Goal: Navigation & Orientation: Find specific page/section

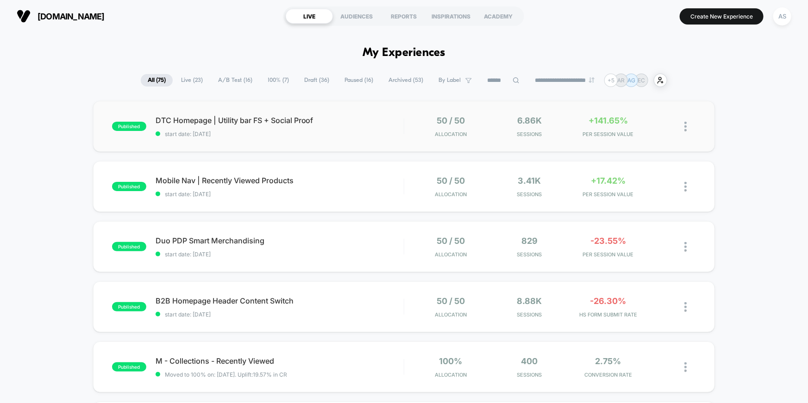
click at [249, 116] on span "DTC Homepage | Utility bar FS + Social Proof" at bounding box center [280, 120] width 248 height 9
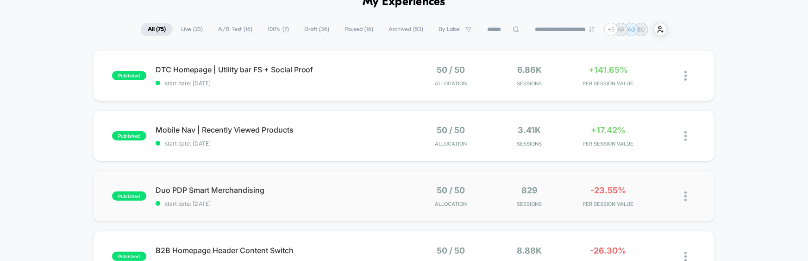
scroll to position [59, 0]
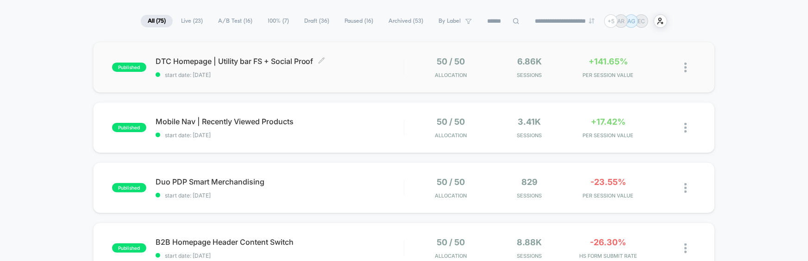
click at [244, 60] on span "DTC Homepage | Utility bar FS + Social Proof Click to edit experience details" at bounding box center [280, 60] width 248 height 9
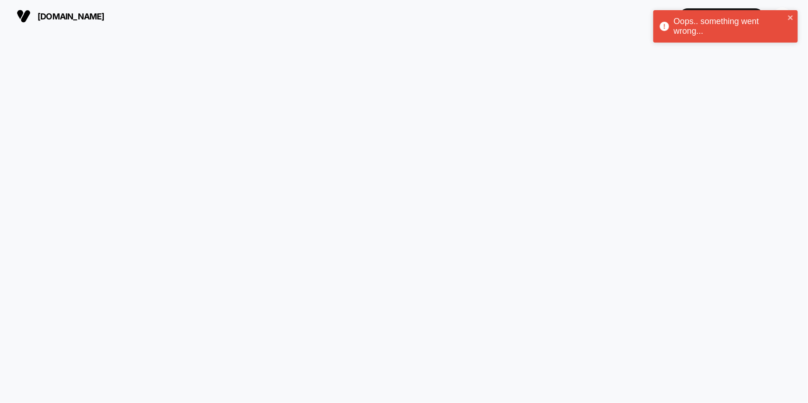
click at [469, 47] on div at bounding box center [404, 217] width 808 height 371
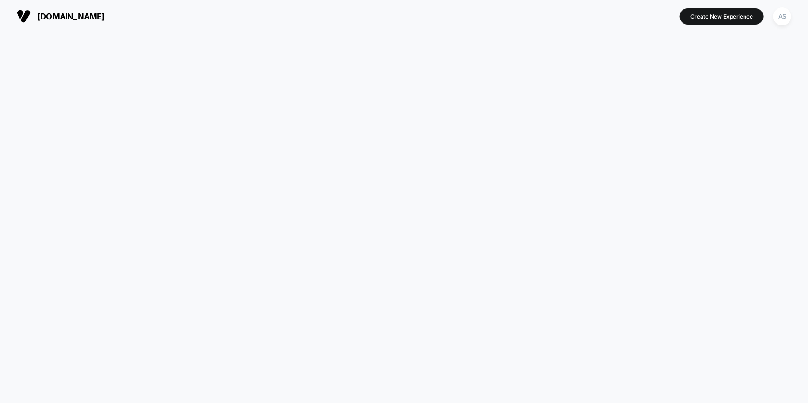
click at [275, 58] on div at bounding box center [404, 217] width 808 height 371
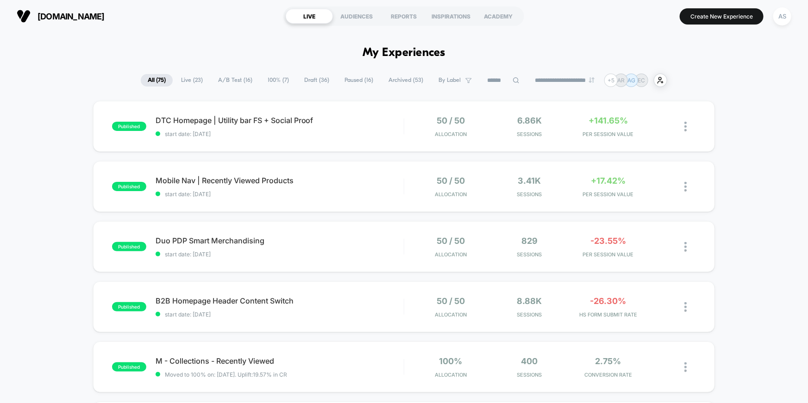
click at [189, 81] on span "Live ( 23 )" at bounding box center [192, 80] width 36 height 13
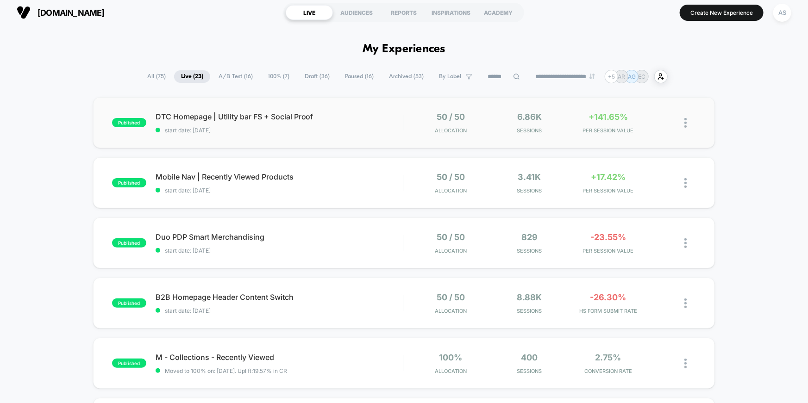
scroll to position [14, 0]
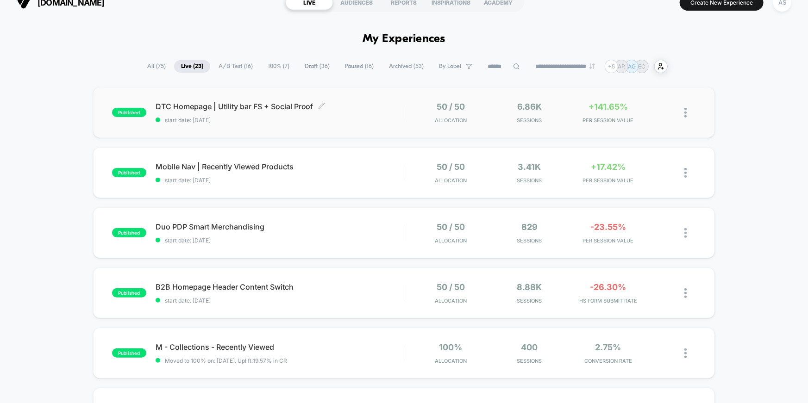
click at [195, 104] on span "DTC Homepage | Utility bar FS + Social Proof Click to edit experience details" at bounding box center [280, 106] width 248 height 9
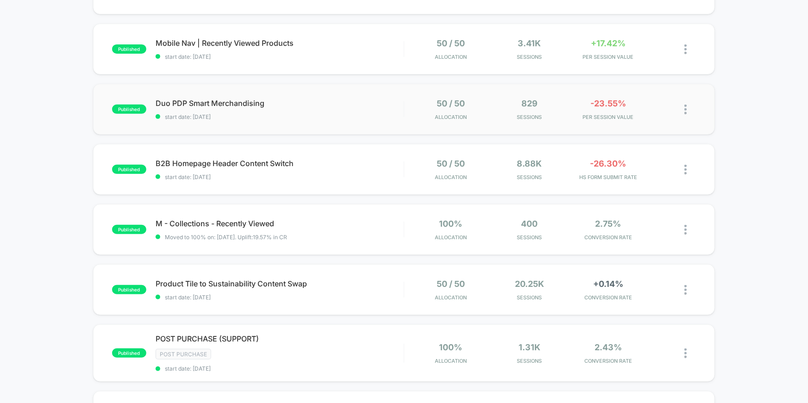
scroll to position [151, 0]
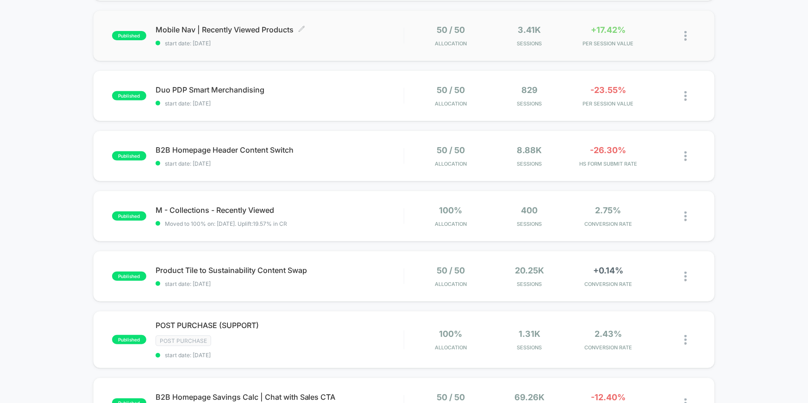
click at [217, 25] on span "Mobile Nav | Recently Viewed Products Click to edit experience details" at bounding box center [280, 29] width 248 height 9
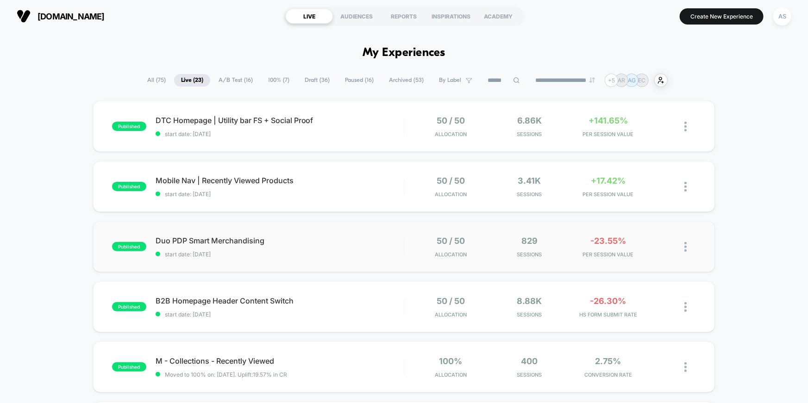
click at [203, 242] on span "Duo PDP Smart Merchandising" at bounding box center [280, 240] width 248 height 9
click at [203, 309] on div "B2B Homepage Header Content Switch Click to edit experience details Click to ed…" at bounding box center [280, 307] width 248 height 22
click at [197, 362] on span "M - Collections - Recently Viewed Click to edit experience details" at bounding box center [280, 361] width 248 height 9
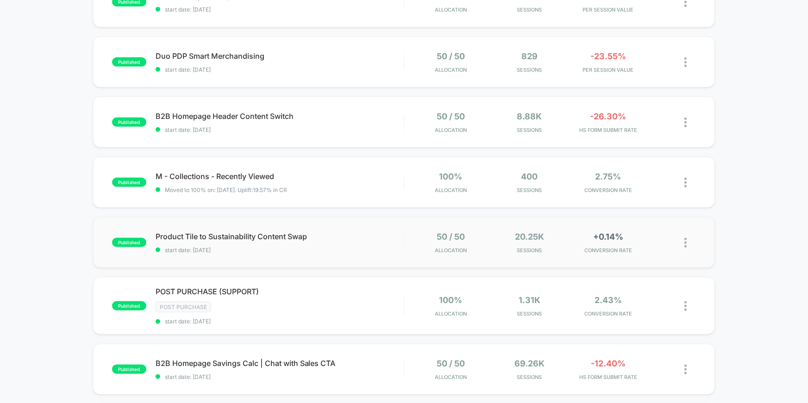
scroll to position [185, 0]
click at [198, 230] on div "published Product Tile to Sustainability Content Swap start date: [DATE] 50 / 5…" at bounding box center [404, 242] width 622 height 51
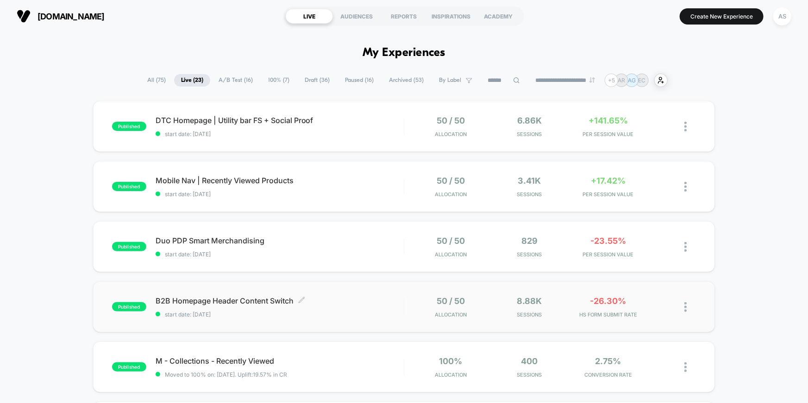
scroll to position [181, 0]
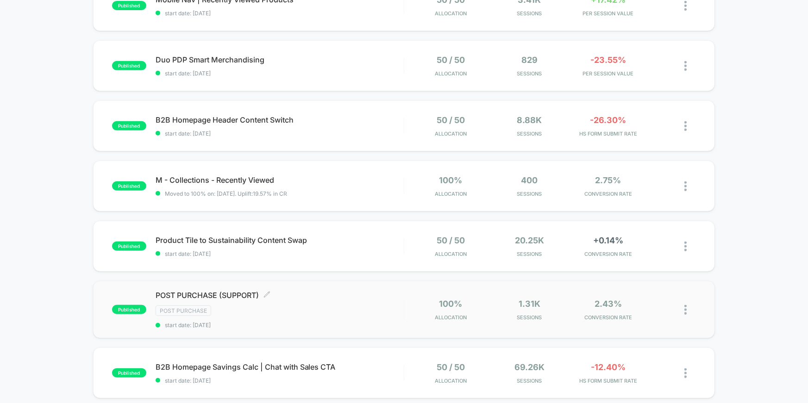
click at [205, 297] on span "POST PURCHASE (SUPPORT) Click to edit experience details" at bounding box center [280, 295] width 248 height 9
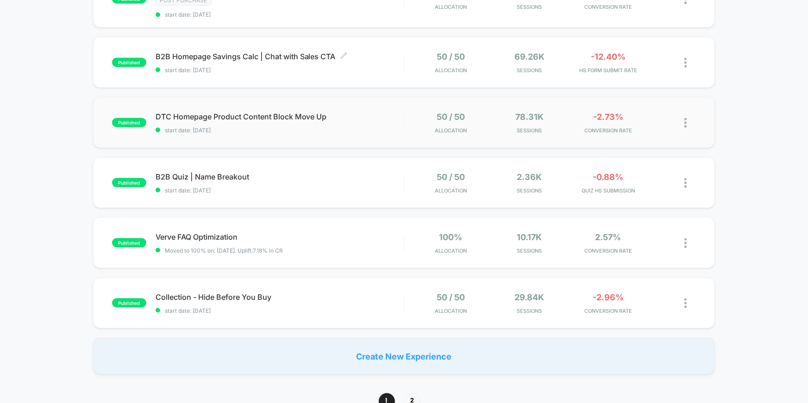
scroll to position [500, 0]
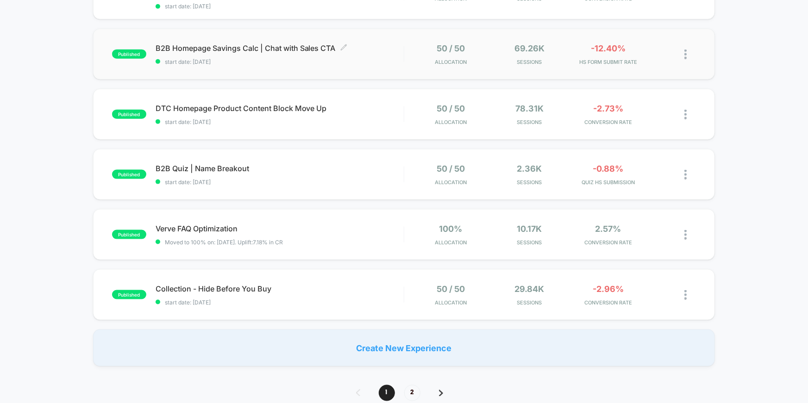
click at [196, 50] on span "B2B Homepage Savings Calc | Chat with Sales CTA Click to edit experience details" at bounding box center [280, 48] width 248 height 9
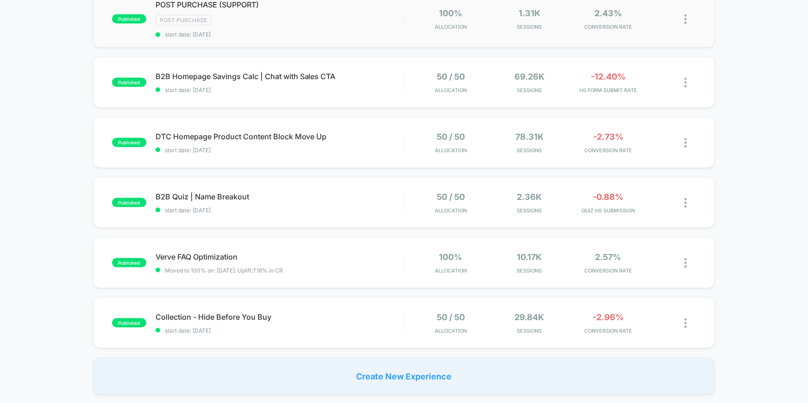
scroll to position [479, 0]
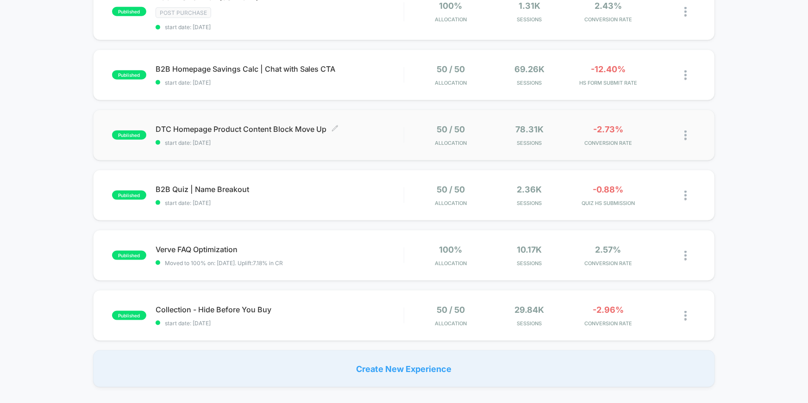
click at [186, 127] on span "DTC Homepage Product Content Block Move Up Click to edit experience details" at bounding box center [280, 129] width 248 height 9
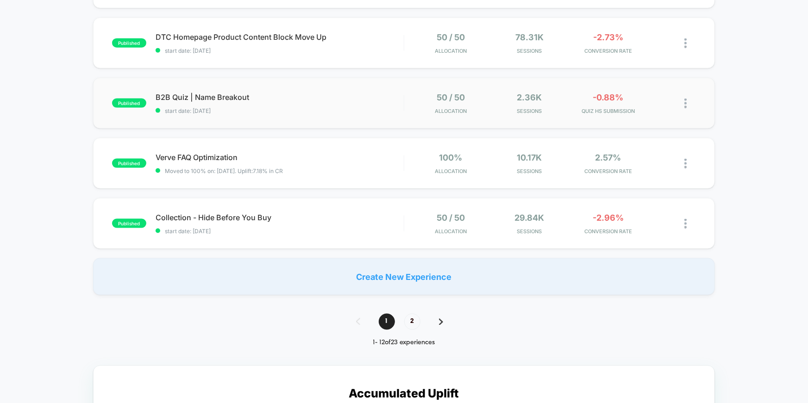
scroll to position [560, 0]
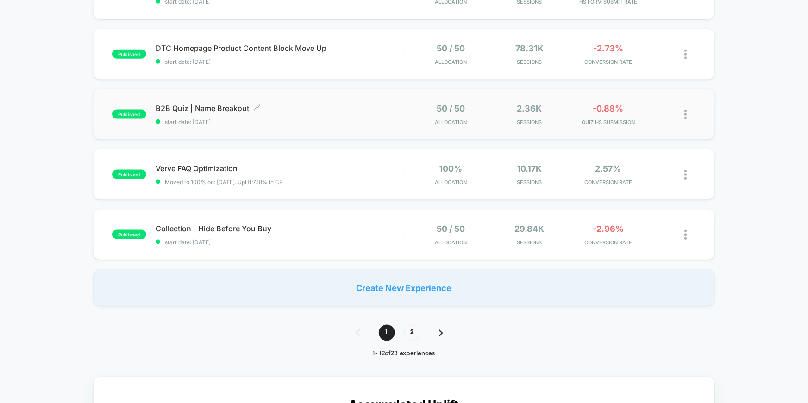
click at [199, 109] on span "B2B Quiz | Name Breakout Click to edit experience details" at bounding box center [280, 108] width 248 height 9
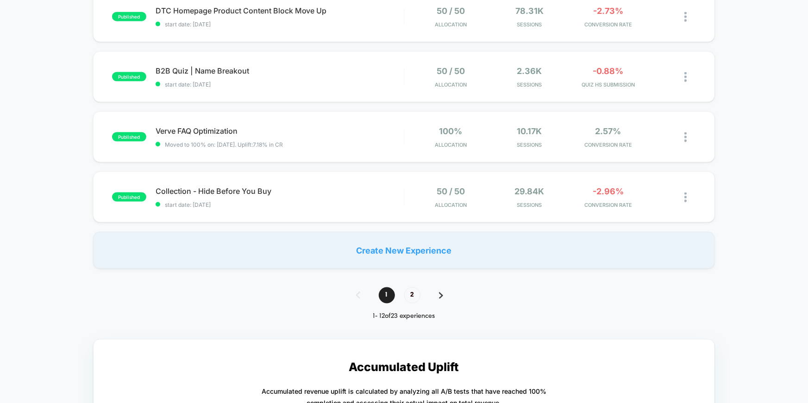
scroll to position [546, 0]
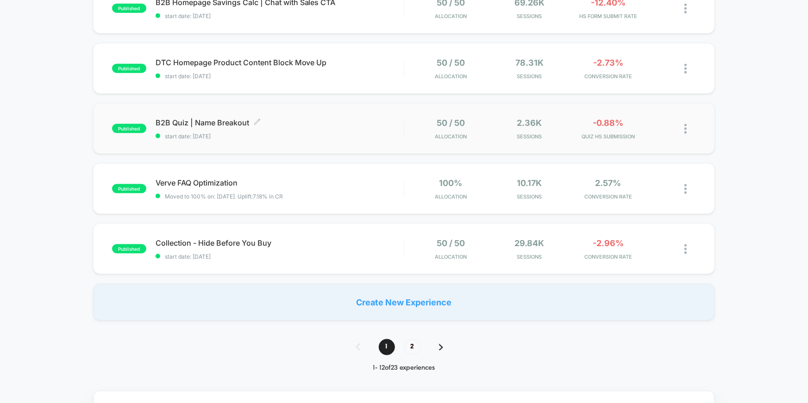
click at [182, 123] on span "B2B Quiz | Name Breakout Click to edit experience details" at bounding box center [280, 122] width 248 height 9
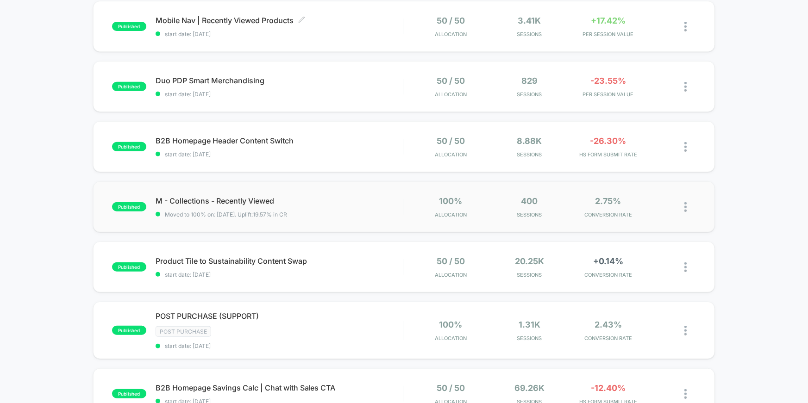
scroll to position [514, 0]
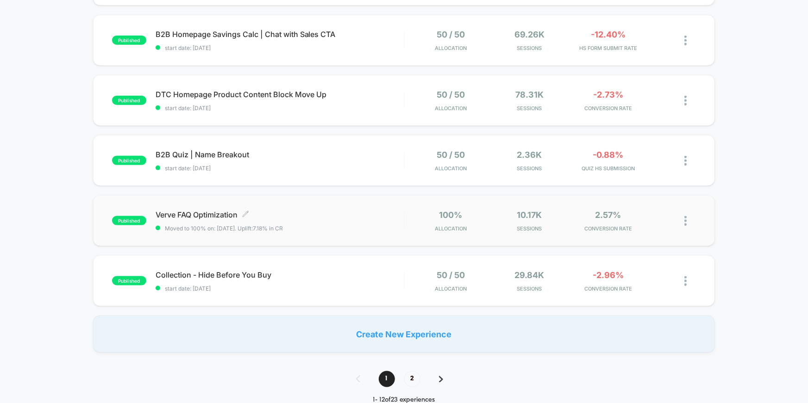
click at [193, 210] on span "Verve FAQ Optimization Click to edit experience details" at bounding box center [280, 214] width 248 height 9
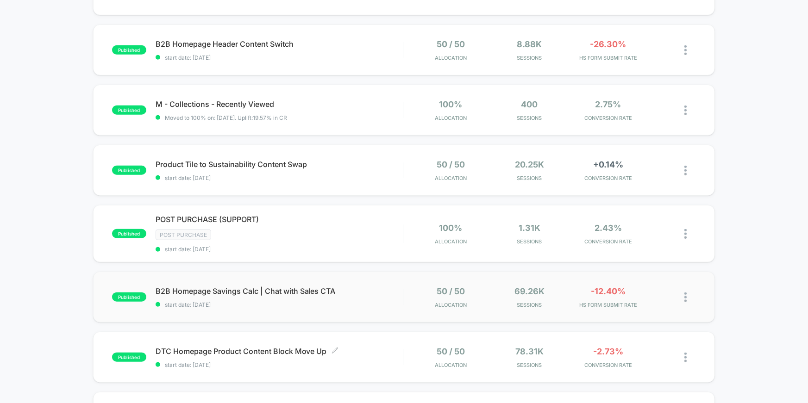
scroll to position [537, 0]
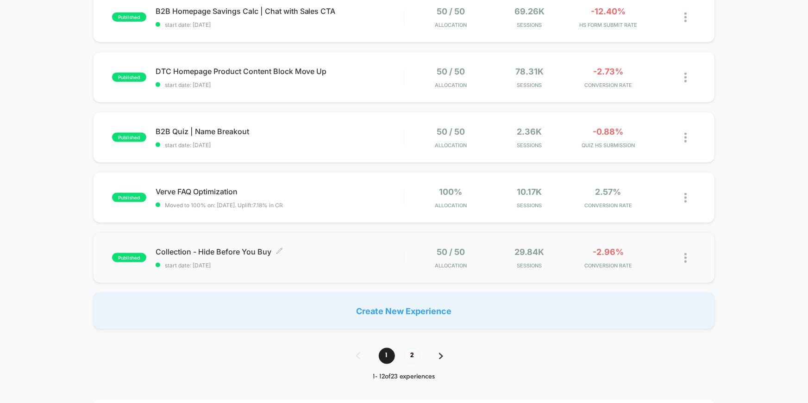
click at [186, 249] on span "Collection - Hide Before You Buy Click to edit experience details" at bounding box center [280, 251] width 248 height 9
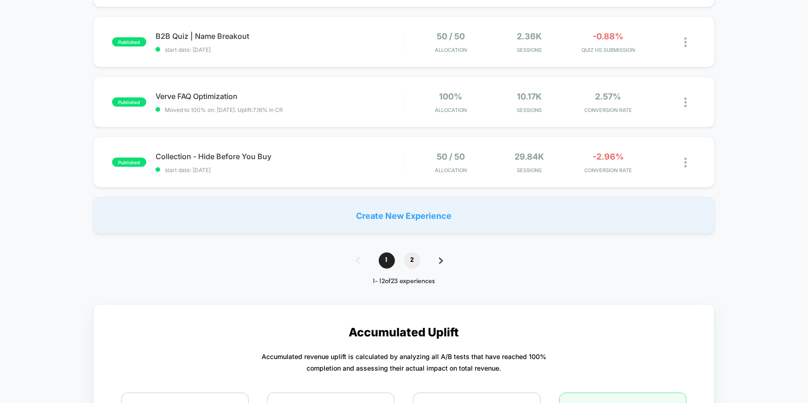
click at [409, 261] on span "2" at bounding box center [412, 261] width 16 height 16
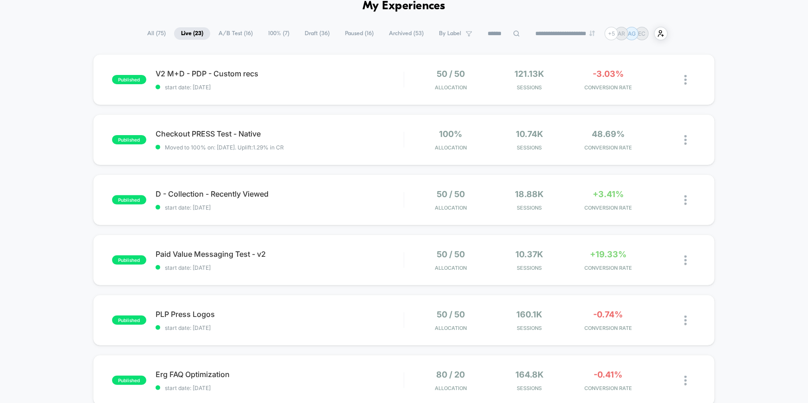
scroll to position [567, 0]
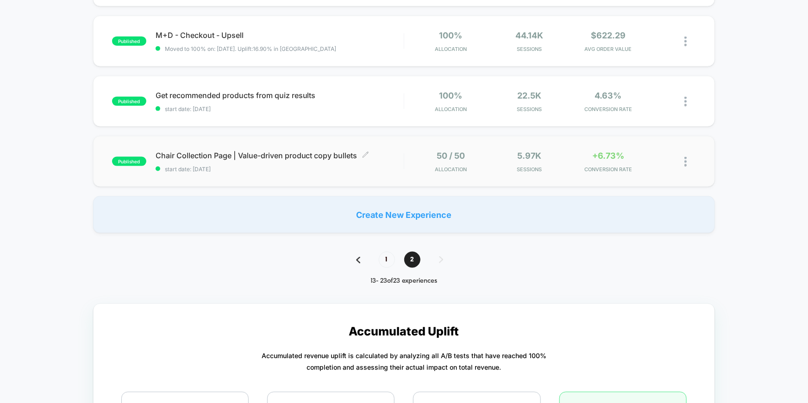
click at [194, 156] on span "Chair Collection Page | Value-driven product copy bullets Click to edit experie…" at bounding box center [280, 155] width 248 height 9
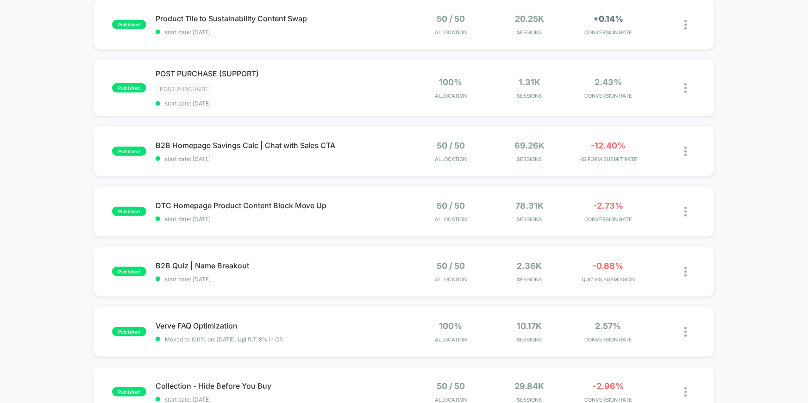
scroll to position [576, 0]
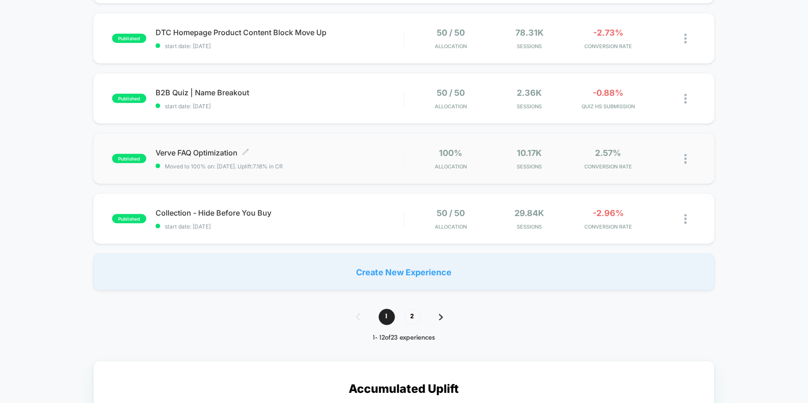
click at [186, 151] on span "Verve FAQ Optimization Click to edit experience details" at bounding box center [280, 152] width 248 height 9
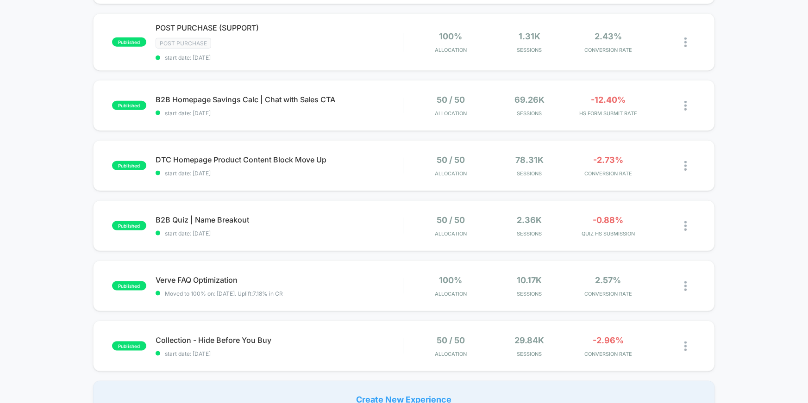
scroll to position [546, 0]
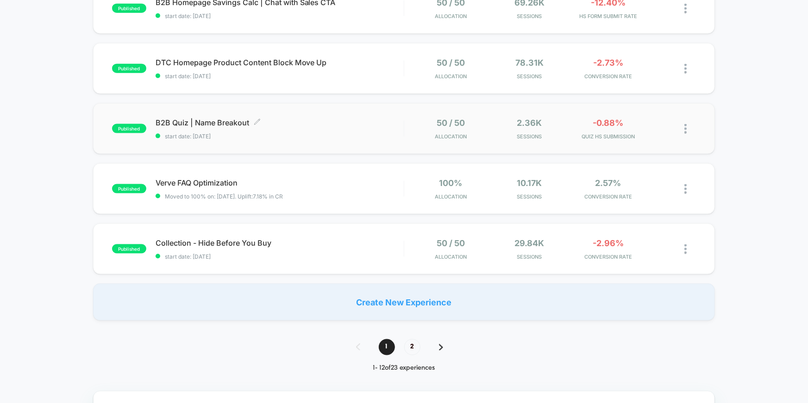
click at [201, 123] on span "B2B Quiz | Name Breakout Click to edit experience details" at bounding box center [280, 122] width 248 height 9
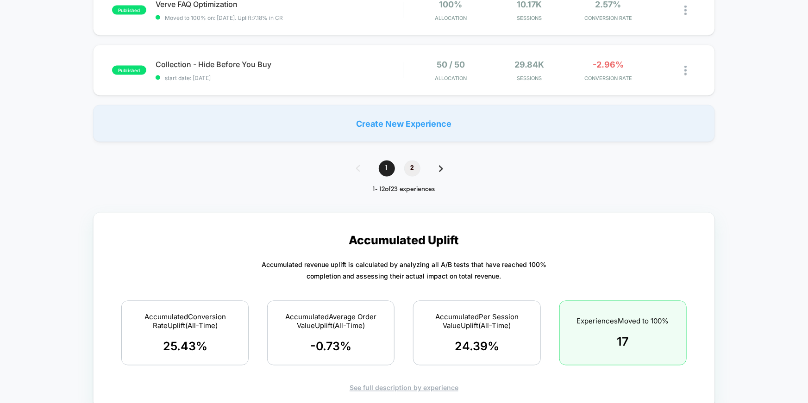
click at [412, 172] on span "2" at bounding box center [412, 169] width 16 height 16
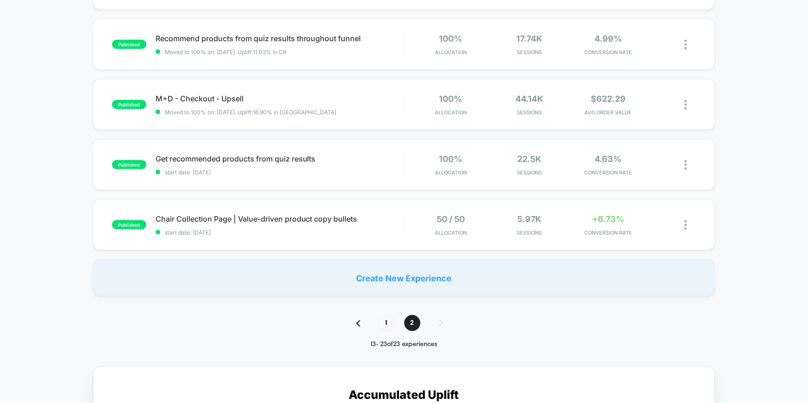
scroll to position [432, 0]
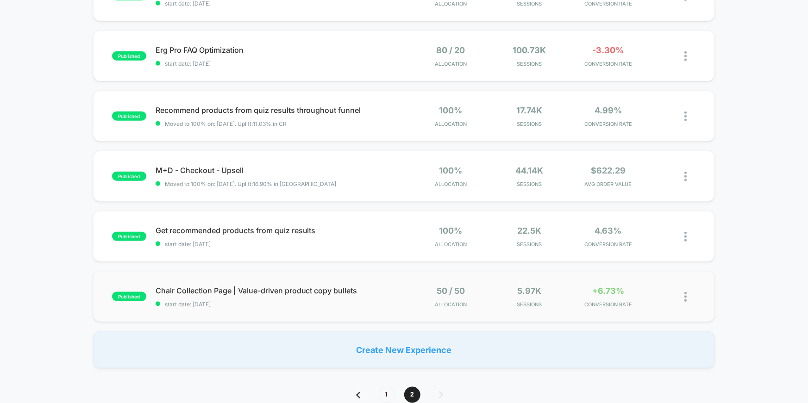
click at [685, 295] on img at bounding box center [685, 297] width 2 height 10
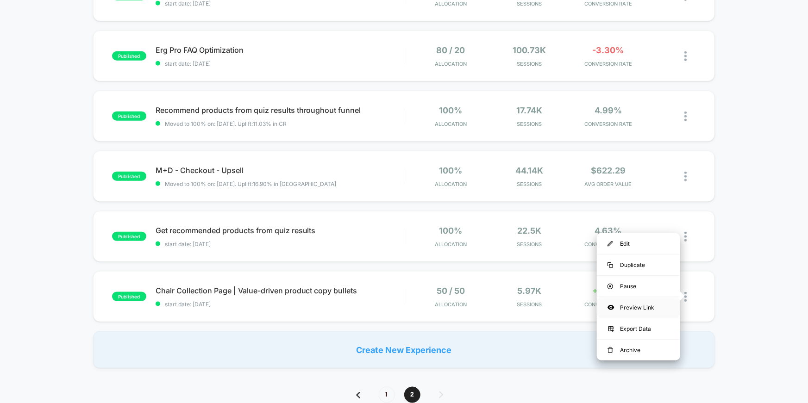
click at [633, 304] on div "Preview Link" at bounding box center [638, 307] width 83 height 21
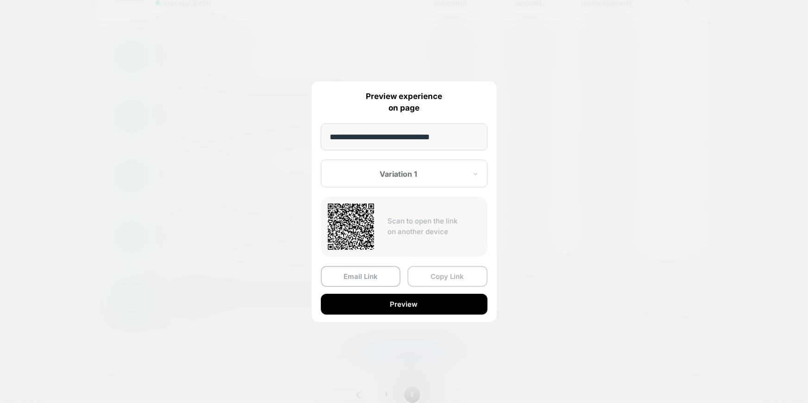
click at [435, 282] on button "Copy Link" at bounding box center [447, 276] width 80 height 21
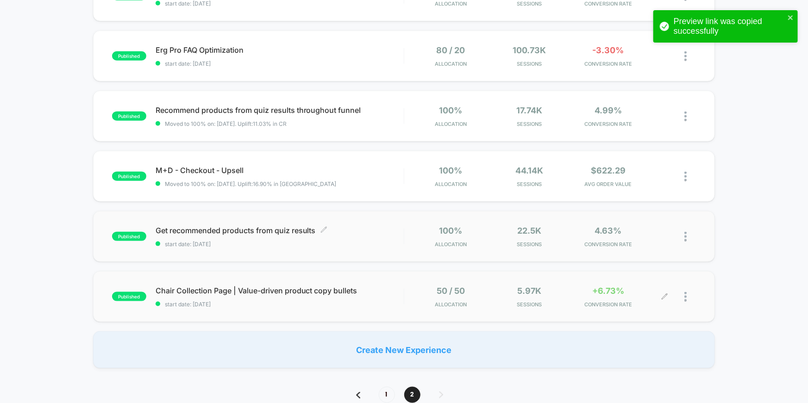
click at [234, 229] on span "Get recommended products from quiz results Click to edit experience details" at bounding box center [280, 230] width 248 height 9
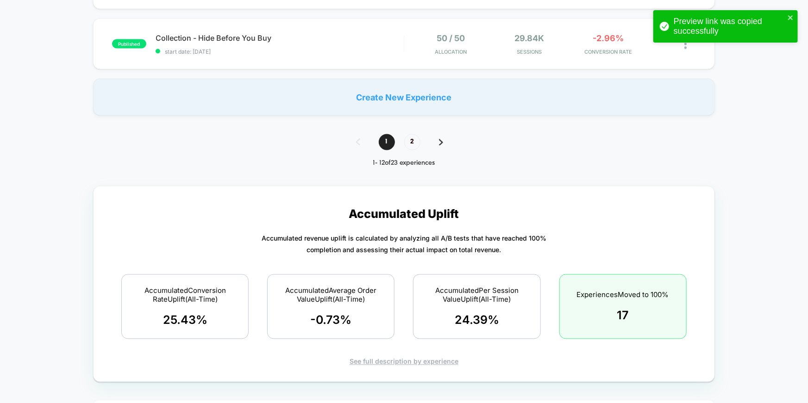
scroll to position [757, 0]
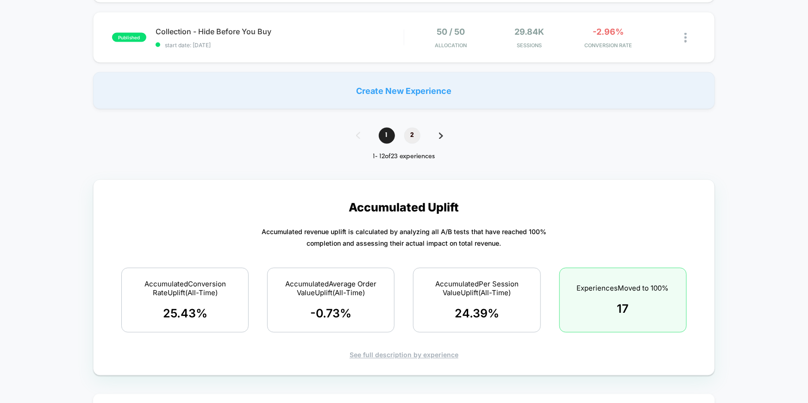
click at [416, 135] on span "2" at bounding box center [412, 136] width 16 height 16
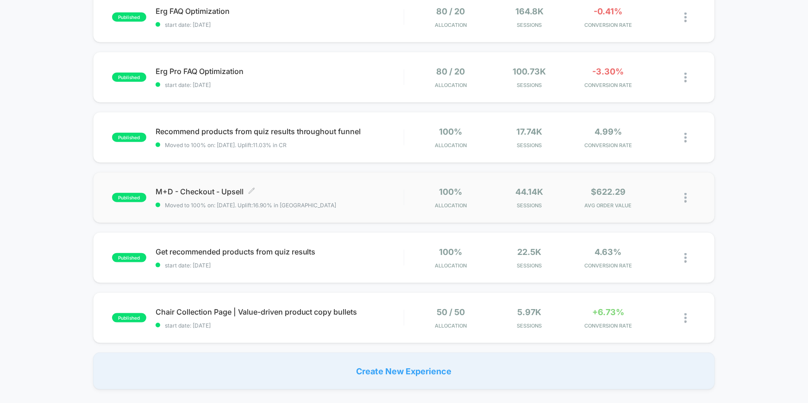
click at [200, 193] on span "M+D - Checkout - Upsell Click to edit experience details" at bounding box center [280, 191] width 248 height 9
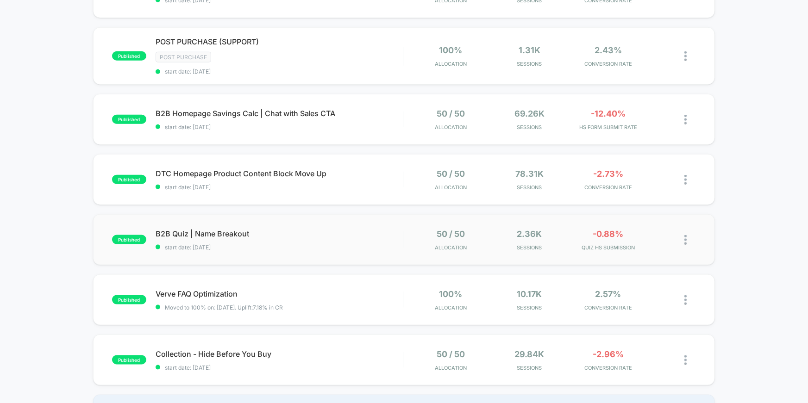
scroll to position [725, 0]
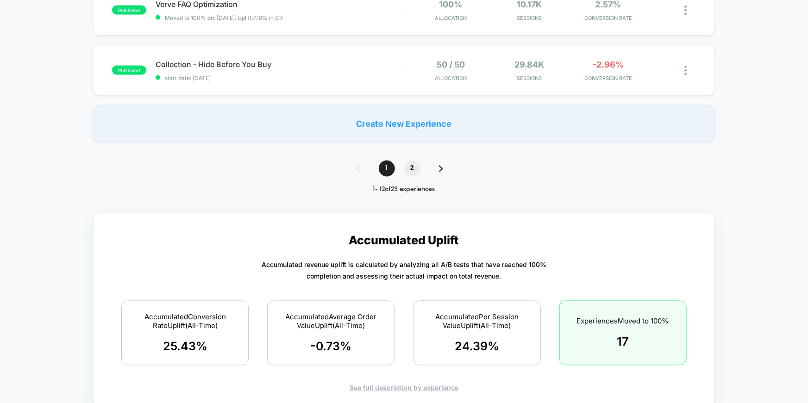
click at [412, 167] on span "2" at bounding box center [412, 169] width 16 height 16
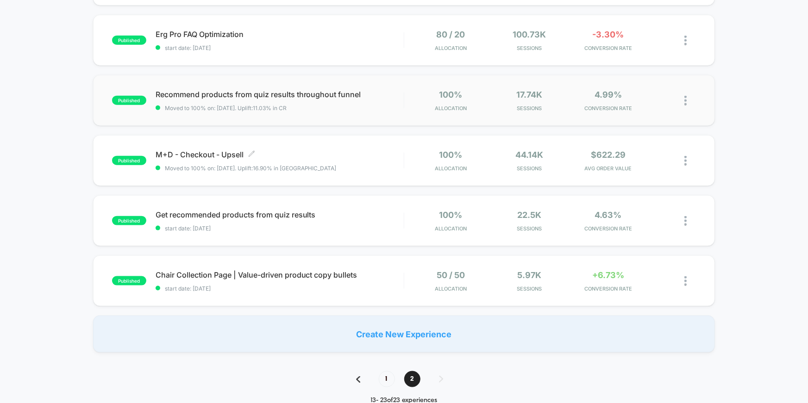
scroll to position [446, 0]
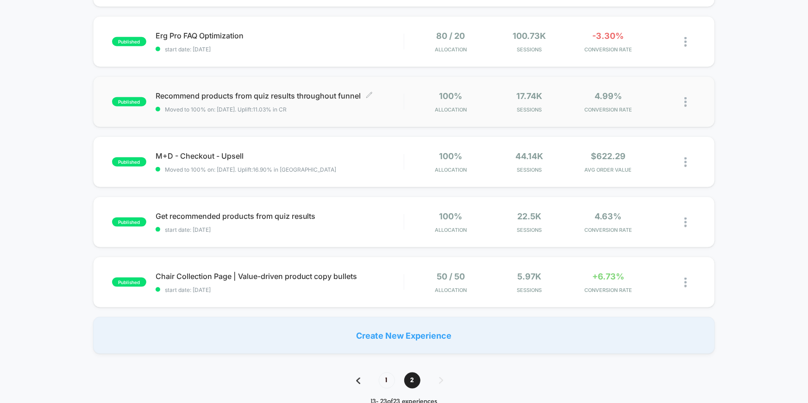
click at [208, 99] on span "Recommend products from quiz results throughout funnel Click to edit experience…" at bounding box center [280, 95] width 248 height 9
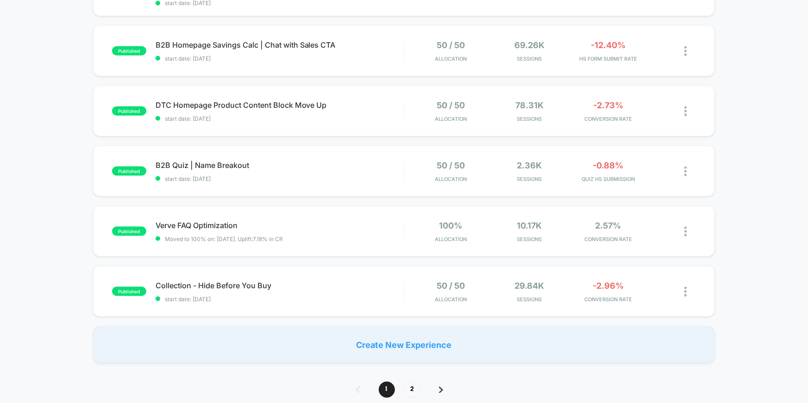
scroll to position [542, 0]
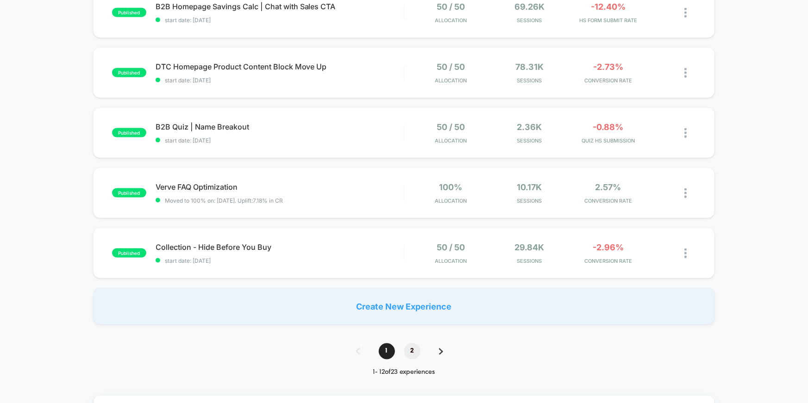
click at [410, 345] on span "2" at bounding box center [412, 352] width 16 height 16
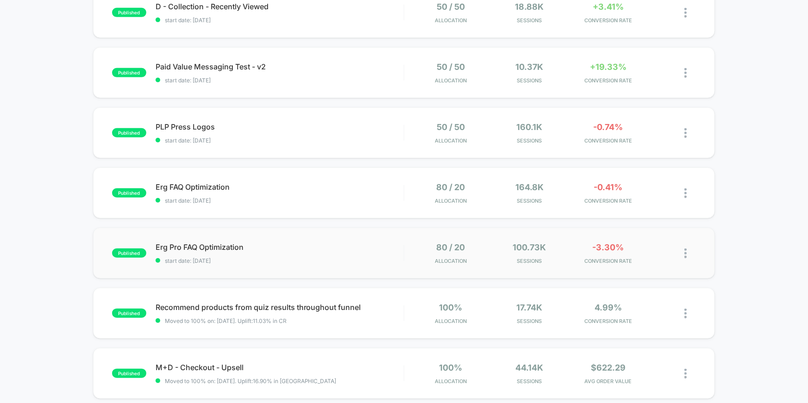
scroll to position [254, 0]
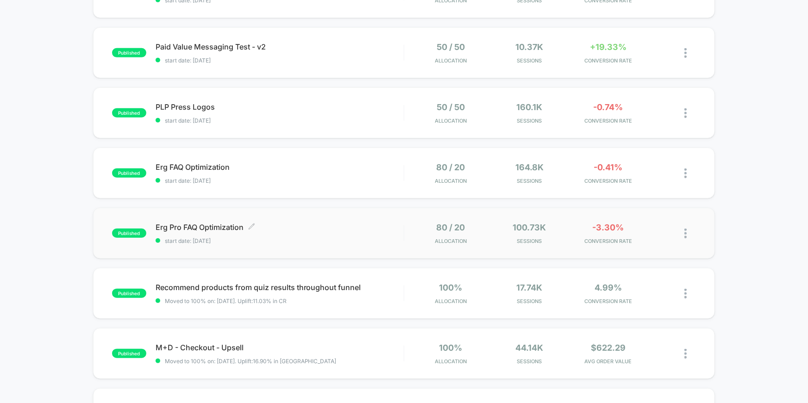
click at [194, 229] on span "Erg Pro FAQ Optimization Click to edit experience details" at bounding box center [280, 227] width 248 height 9
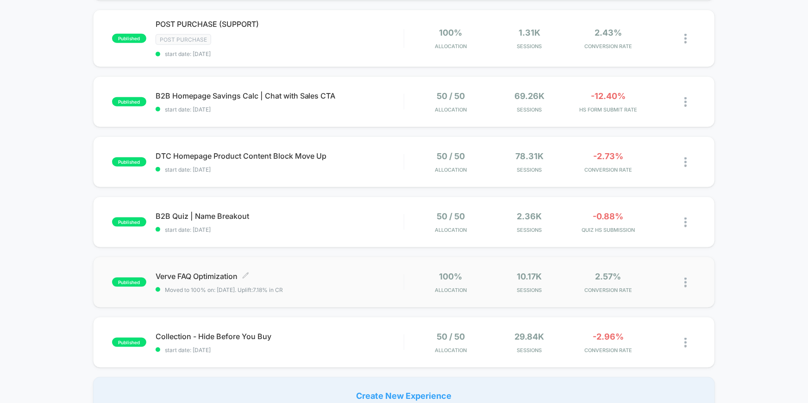
scroll to position [521, 0]
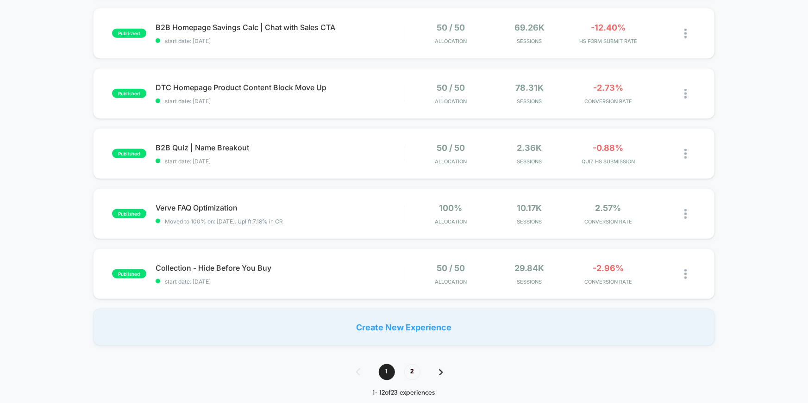
click at [411, 373] on span "2" at bounding box center [412, 372] width 16 height 16
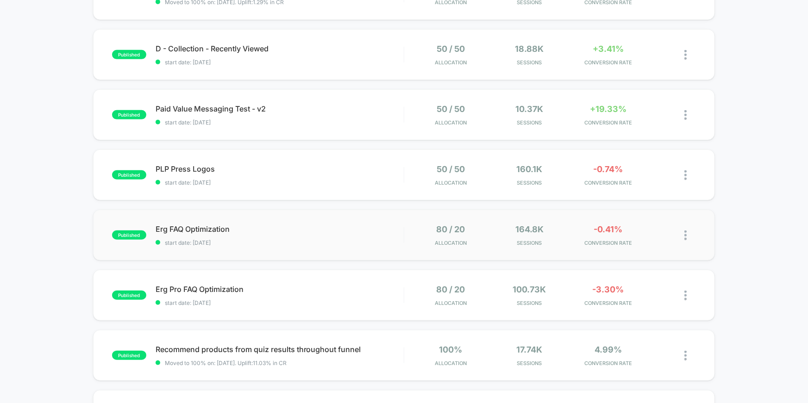
scroll to position [281, 0]
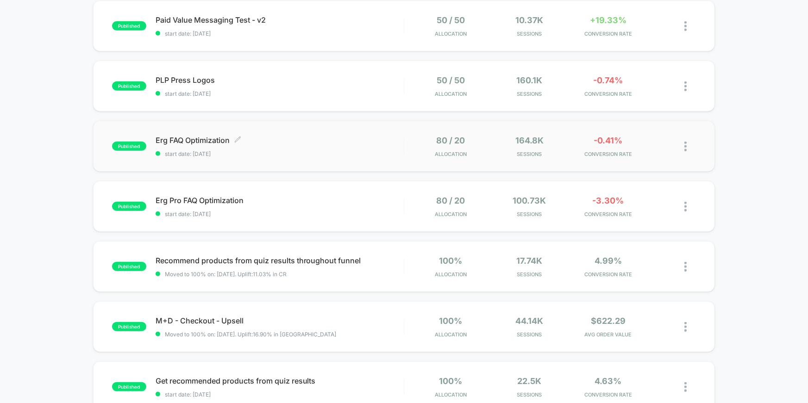
click at [189, 137] on span "Erg FAQ Optimization Click to edit experience details" at bounding box center [280, 140] width 248 height 9
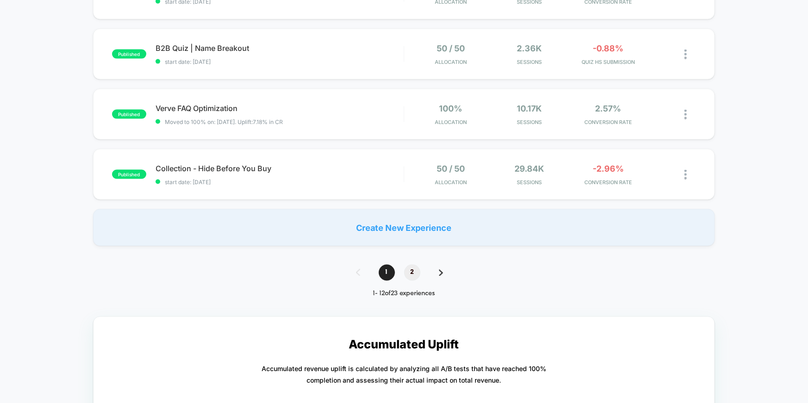
click at [407, 269] on span "2" at bounding box center [412, 273] width 16 height 16
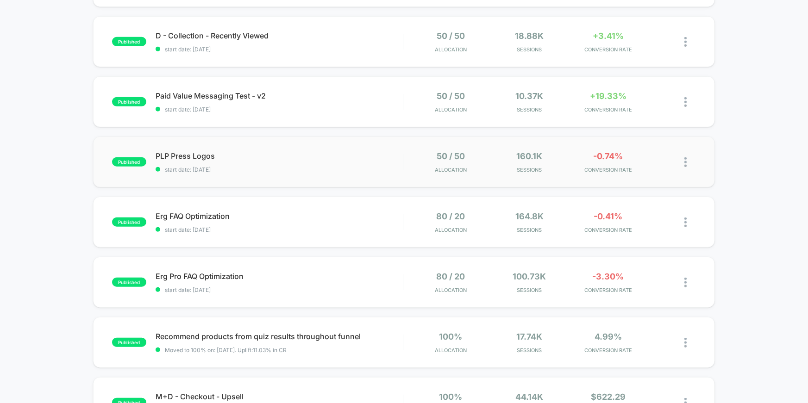
scroll to position [204, 0]
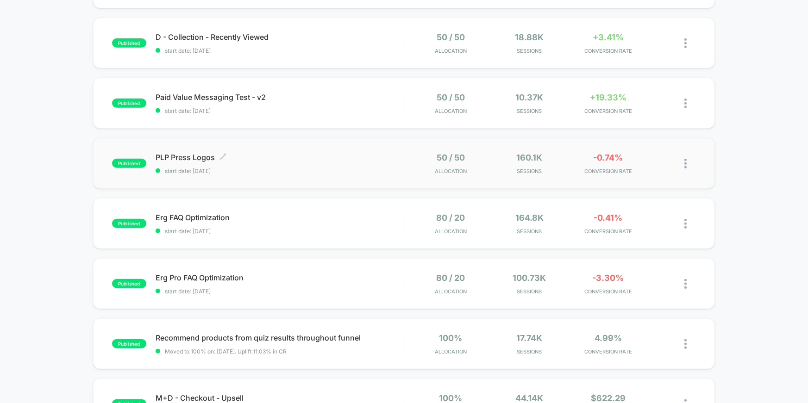
click at [186, 157] on span "PLP Press Logos Click to edit experience details" at bounding box center [280, 157] width 248 height 9
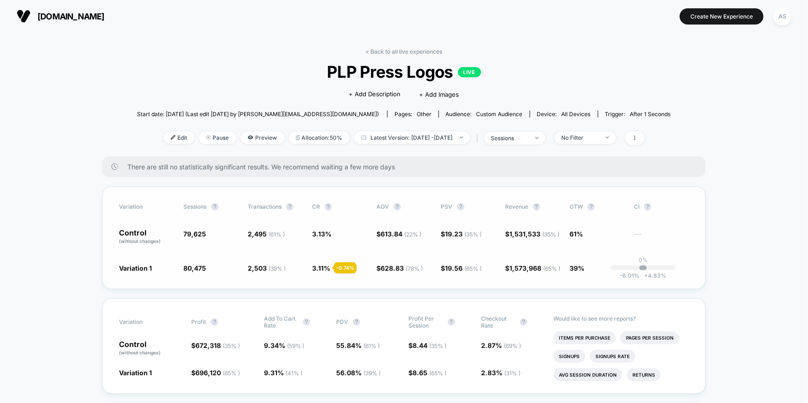
scroll to position [508, 0]
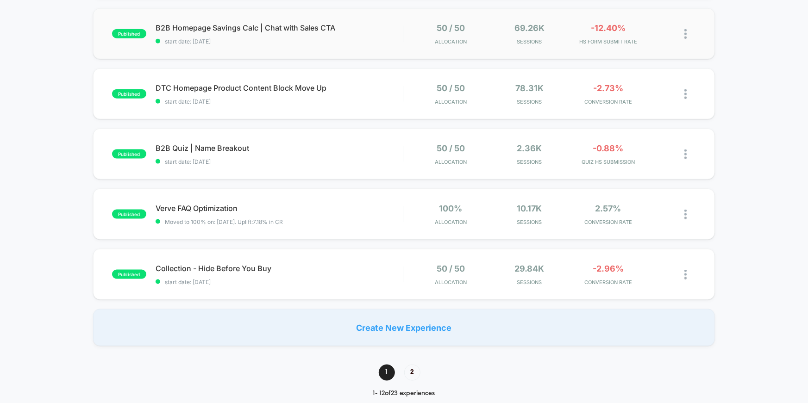
scroll to position [532, 0]
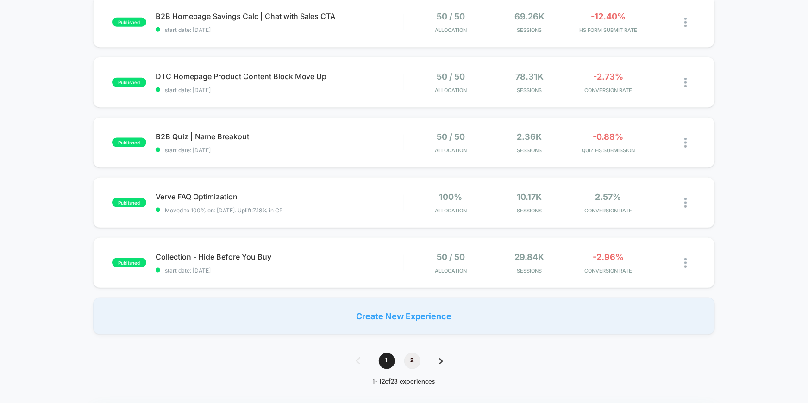
click at [406, 363] on span "2" at bounding box center [412, 361] width 16 height 16
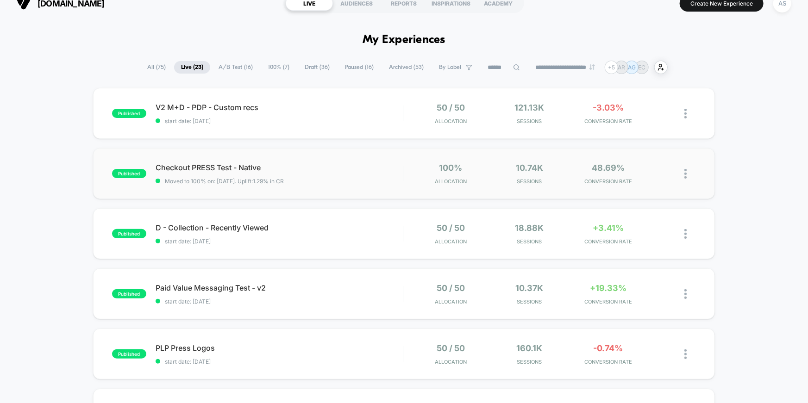
scroll to position [81, 0]
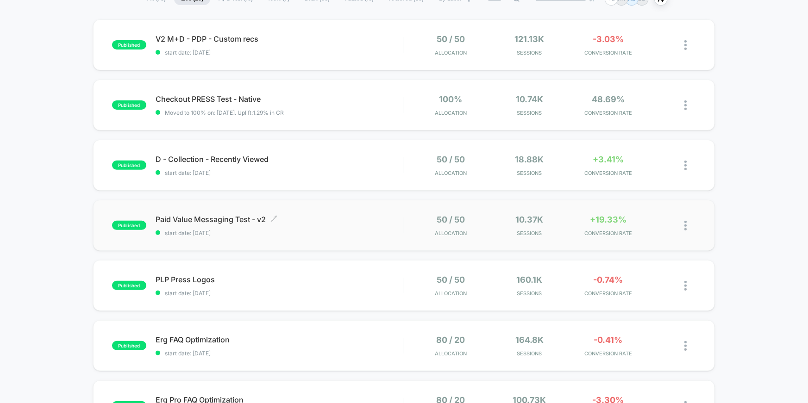
click at [195, 220] on span "Paid Value Messaging Test - v2 Click to edit experience details" at bounding box center [280, 219] width 248 height 9
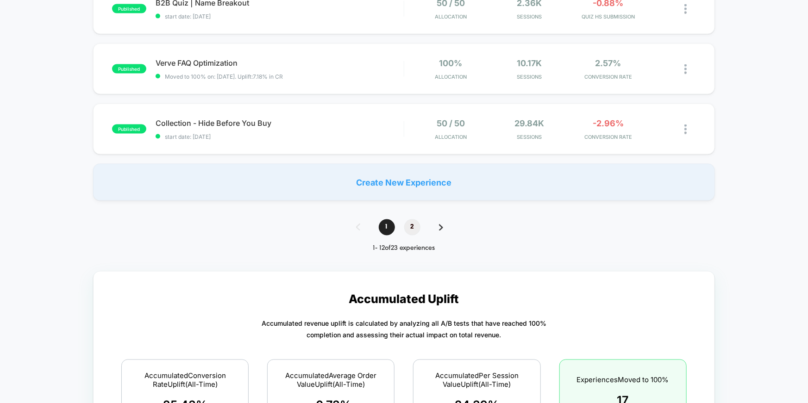
click at [406, 224] on span "2" at bounding box center [412, 227] width 16 height 16
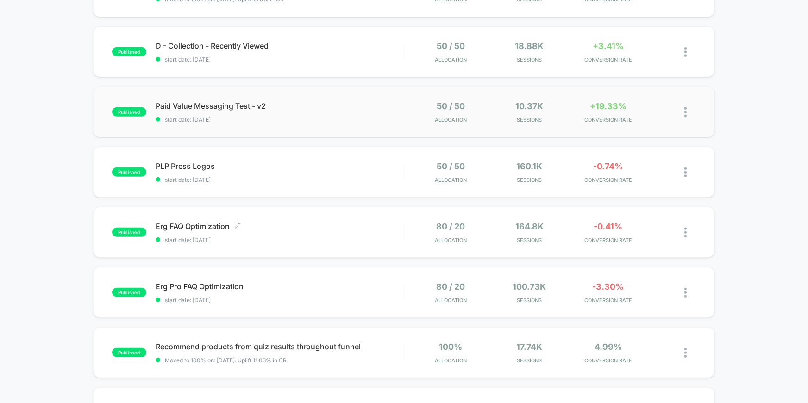
scroll to position [187, 0]
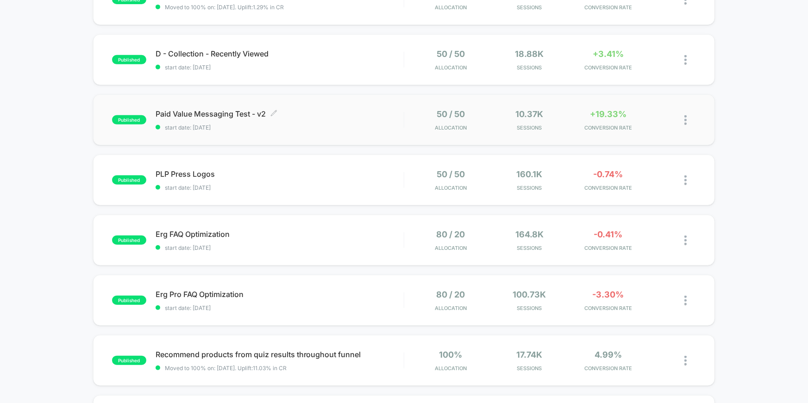
click at [183, 113] on span "Paid Value Messaging Test - v2 Click to edit experience details" at bounding box center [280, 113] width 248 height 9
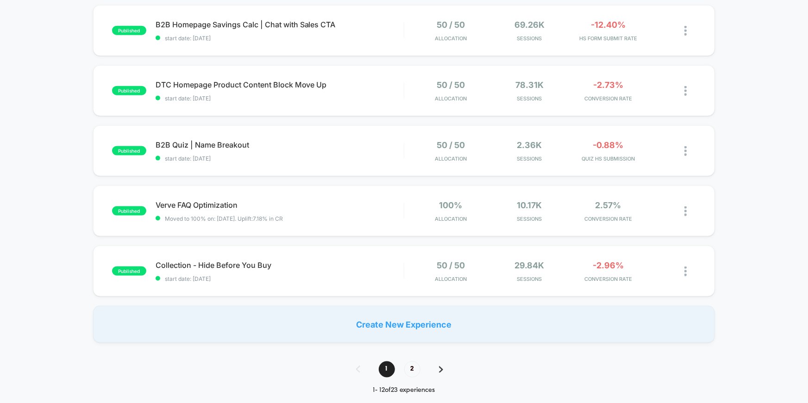
scroll to position [556, 0]
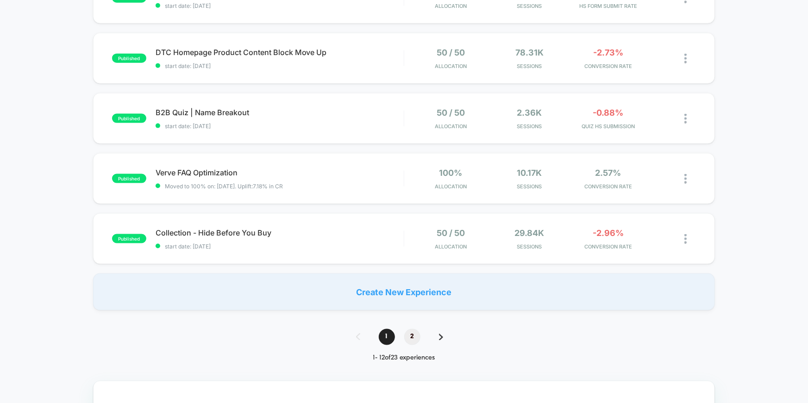
click at [417, 341] on span "2" at bounding box center [412, 337] width 16 height 16
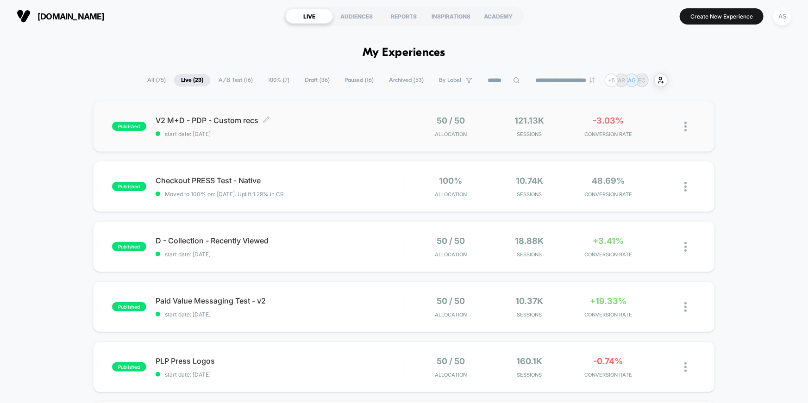
click at [222, 118] on span "V2 M+D - PDP - Custom recs Click to edit experience details" at bounding box center [280, 120] width 248 height 9
